Goal: Find specific page/section: Find specific page/section

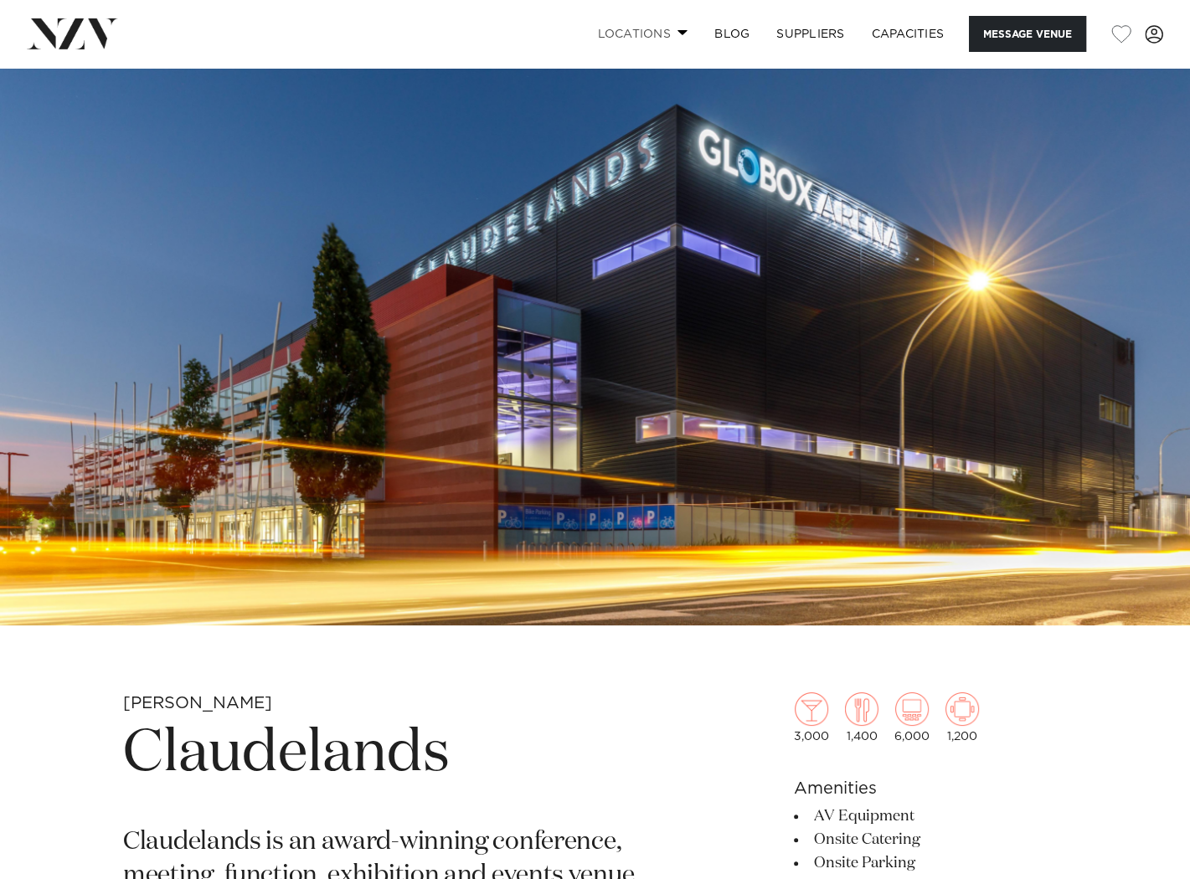
click at [677, 35] on span at bounding box center [682, 32] width 11 height 6
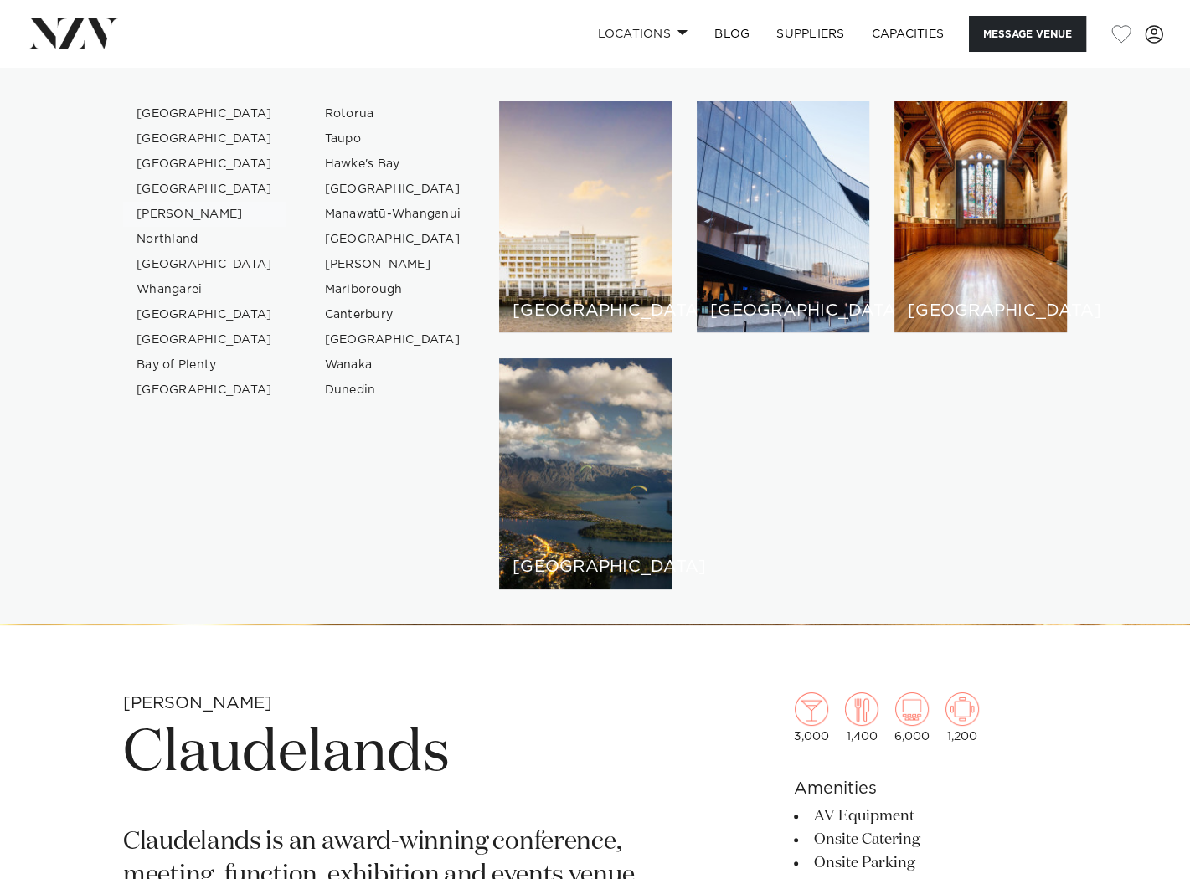
click at [208, 227] on link "[PERSON_NAME]" at bounding box center [204, 214] width 163 height 25
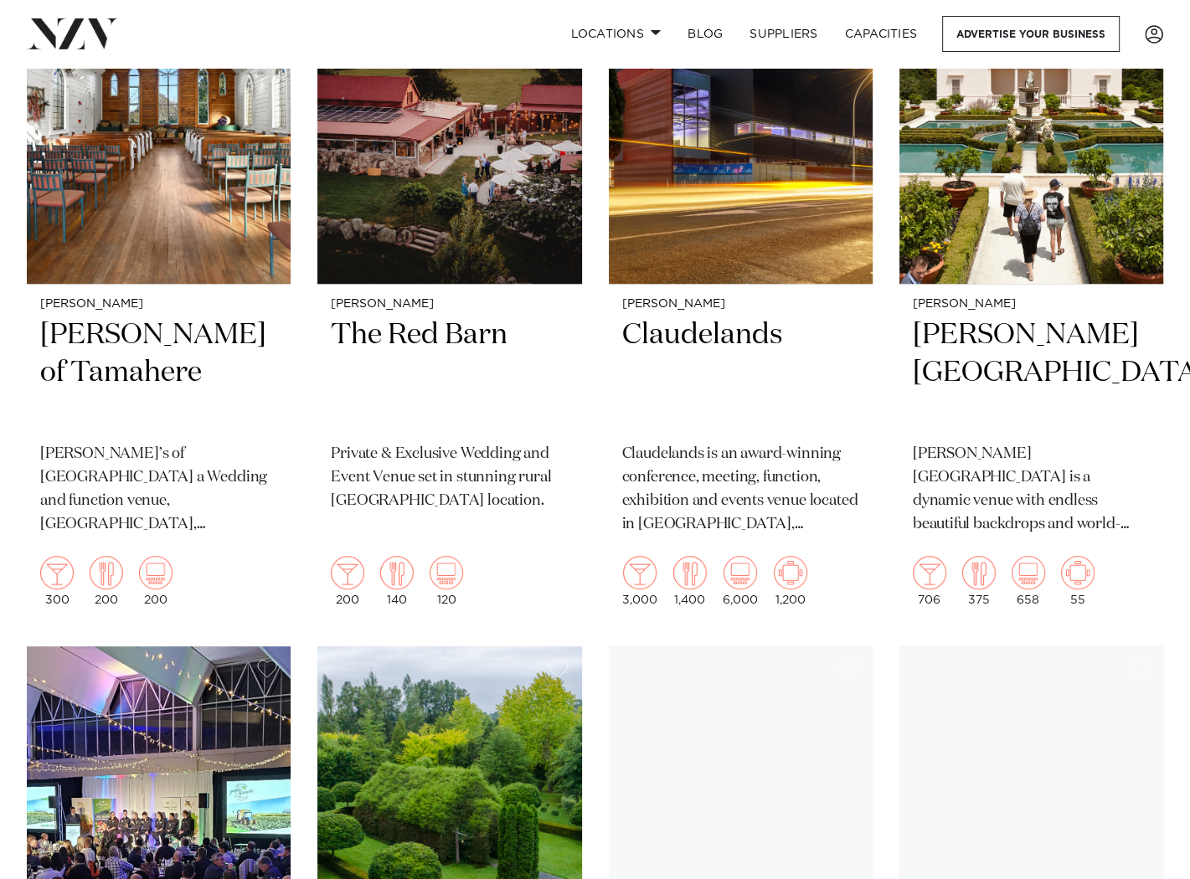
scroll to position [854, 0]
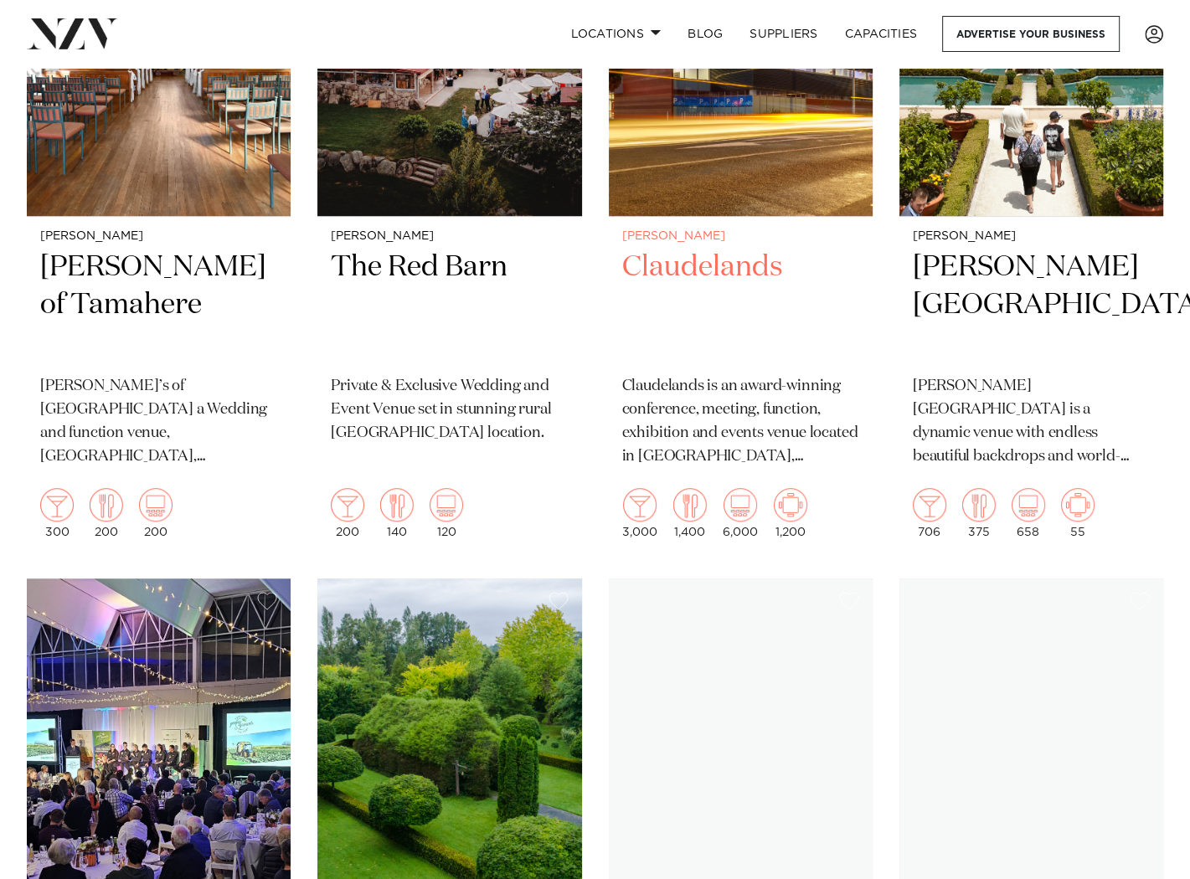
click at [859, 362] on h2 "Claudelands" at bounding box center [740, 305] width 237 height 113
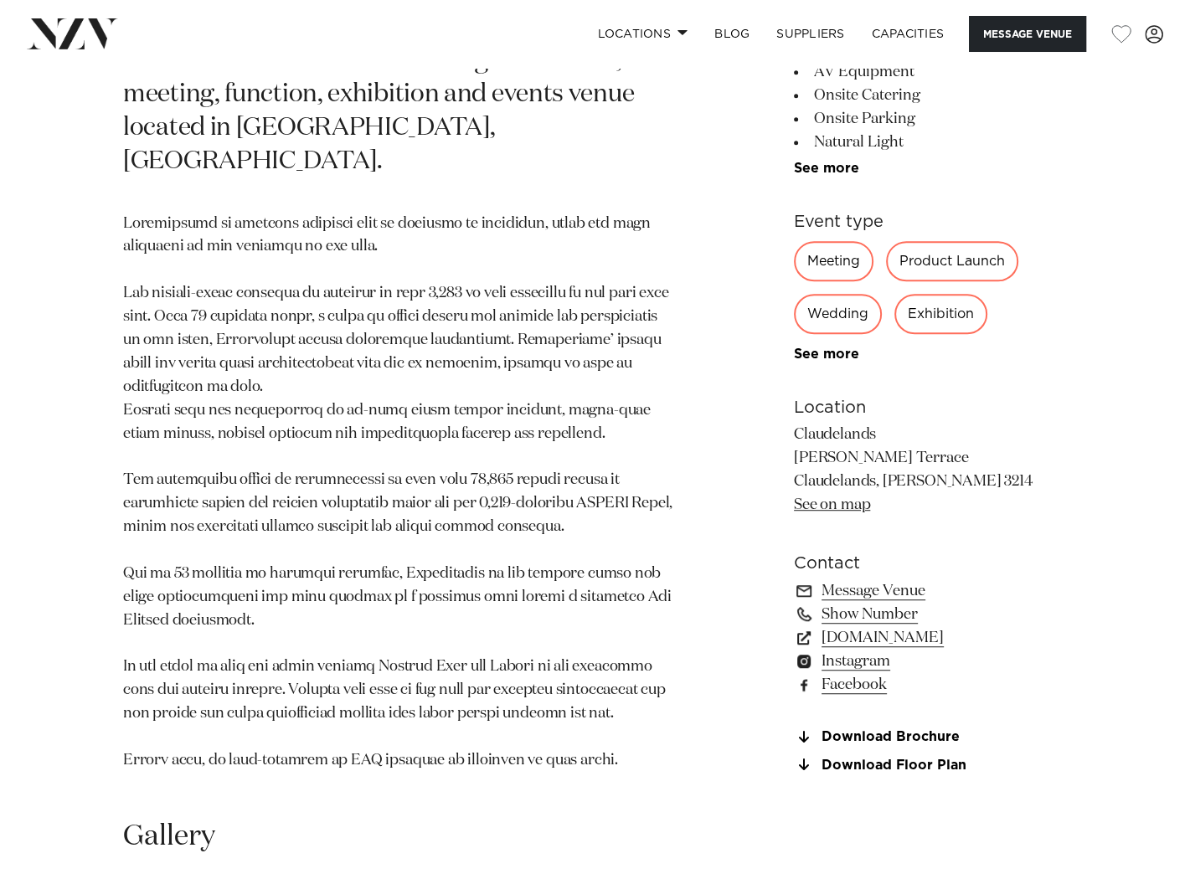
scroll to position [795, 0]
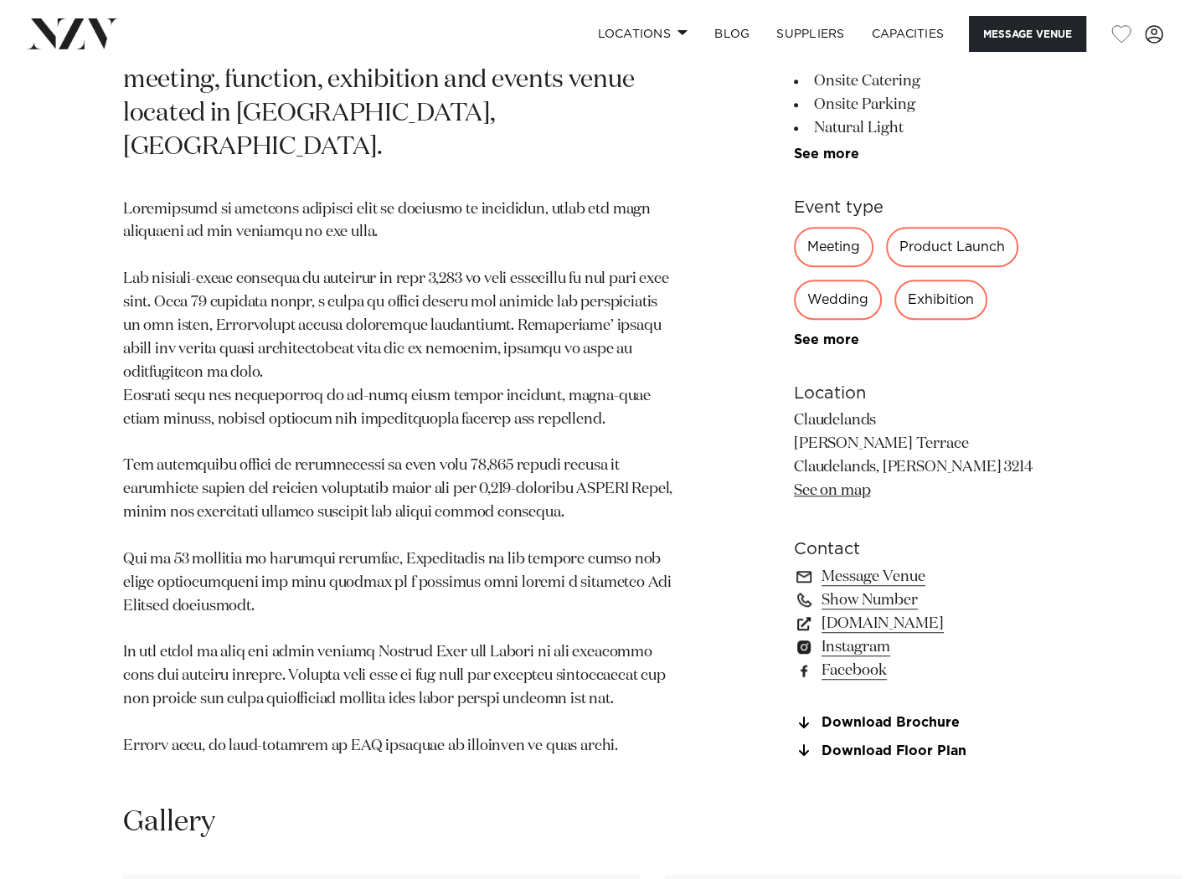
click at [794, 267] on div "Meeting" at bounding box center [834, 247] width 80 height 40
click at [763, 42] on link "SUPPLIERS" at bounding box center [810, 34] width 95 height 36
